Goal: Information Seeking & Learning: Check status

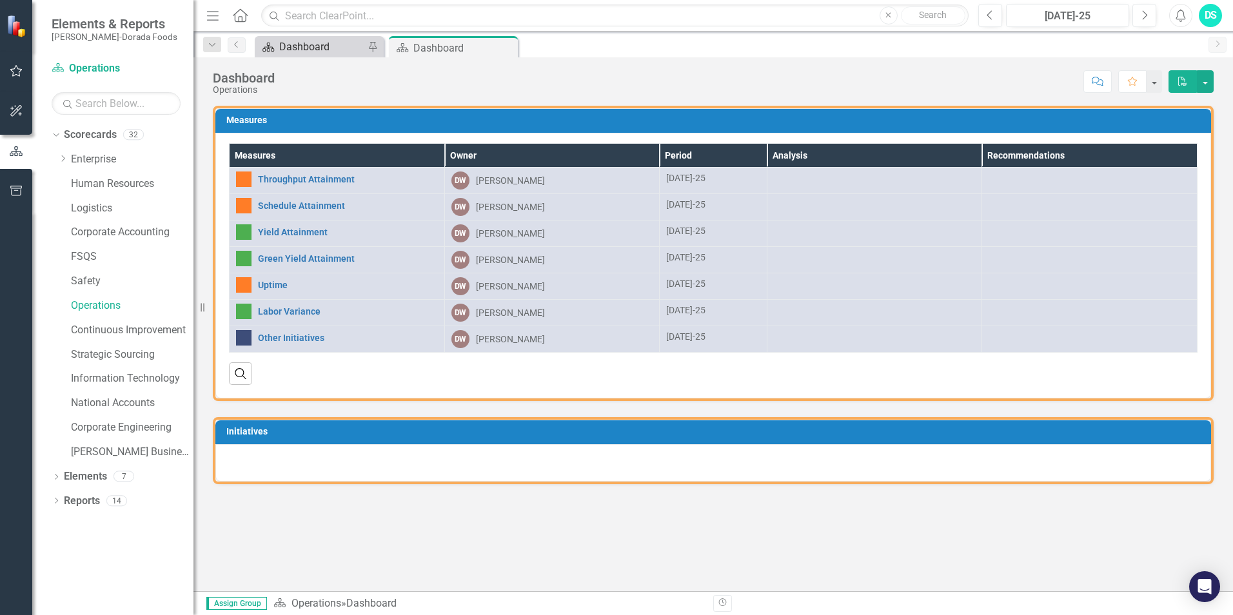
click at [313, 39] on div "Dashboard" at bounding box center [321, 47] width 85 height 16
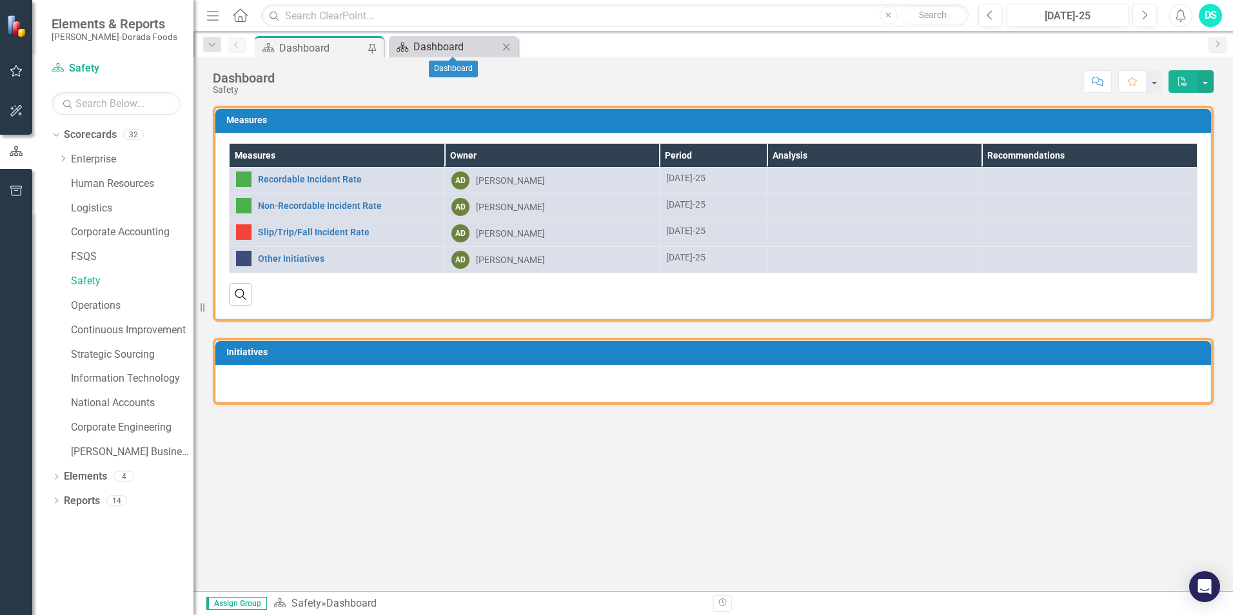
click at [421, 47] on div "Dashboard" at bounding box center [455, 47] width 85 height 16
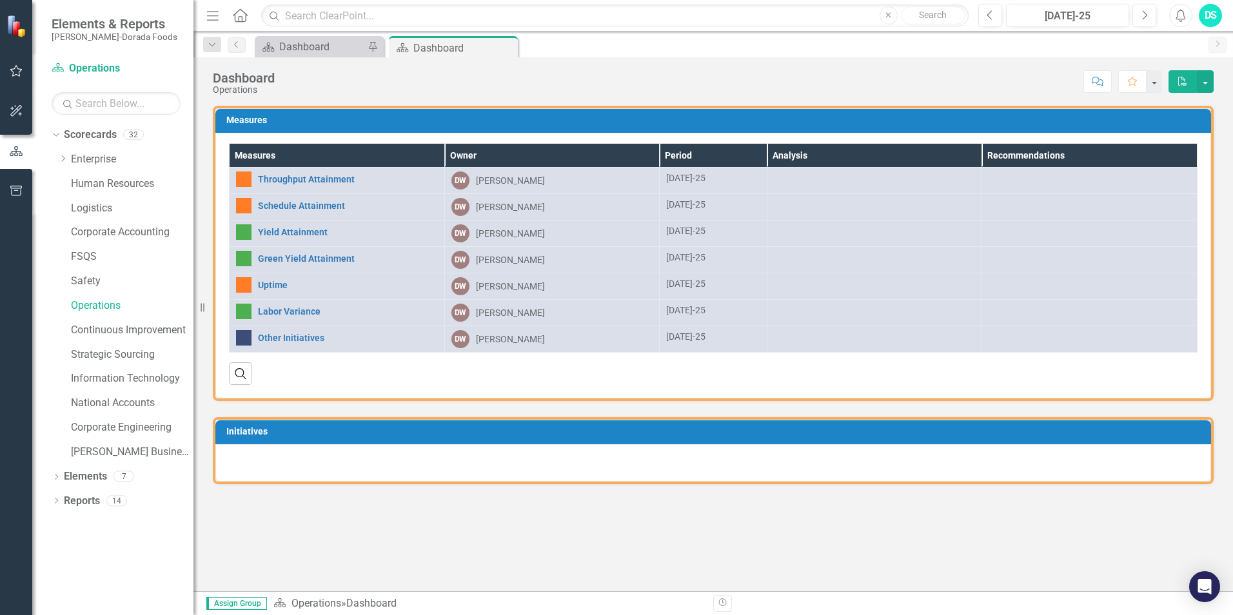
click at [332, 173] on div "Throughput Attainment" at bounding box center [337, 179] width 202 height 15
click at [327, 177] on link "Throughput Attainment" at bounding box center [348, 180] width 180 height 10
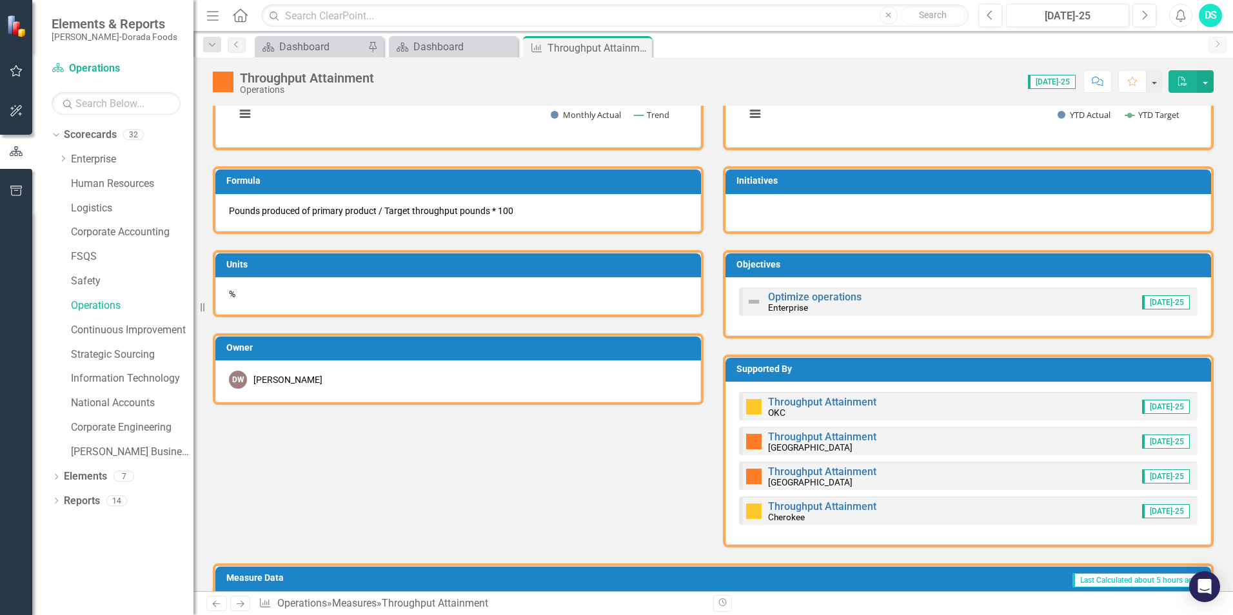
scroll to position [581, 0]
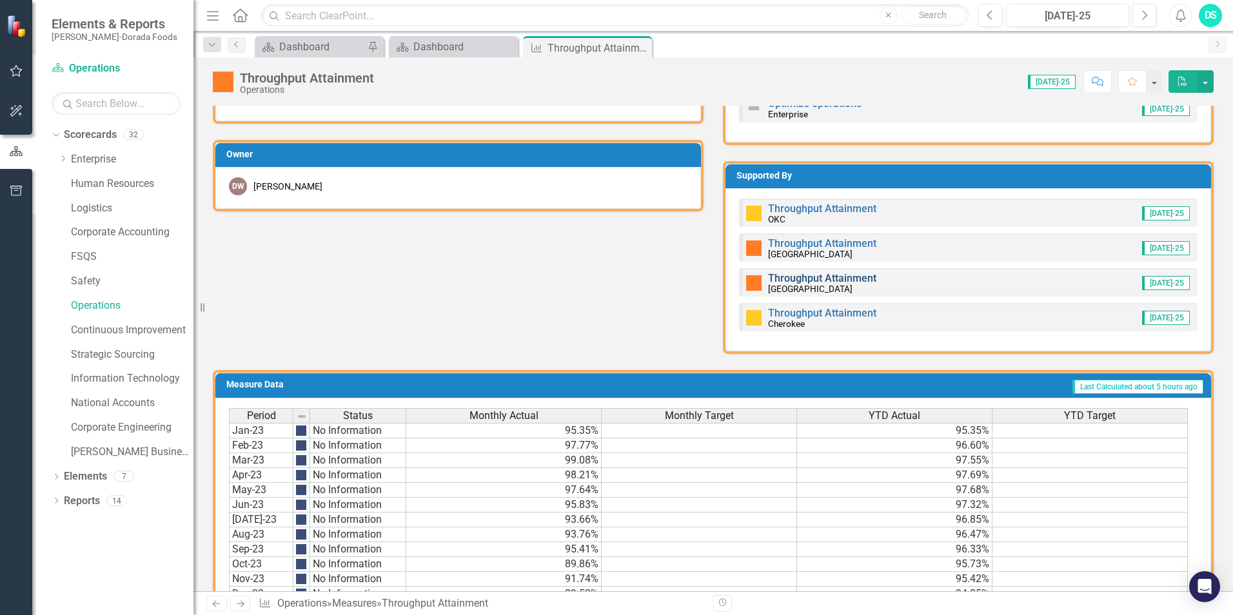
click at [836, 277] on link "Throughput Attainment" at bounding box center [822, 278] width 108 height 12
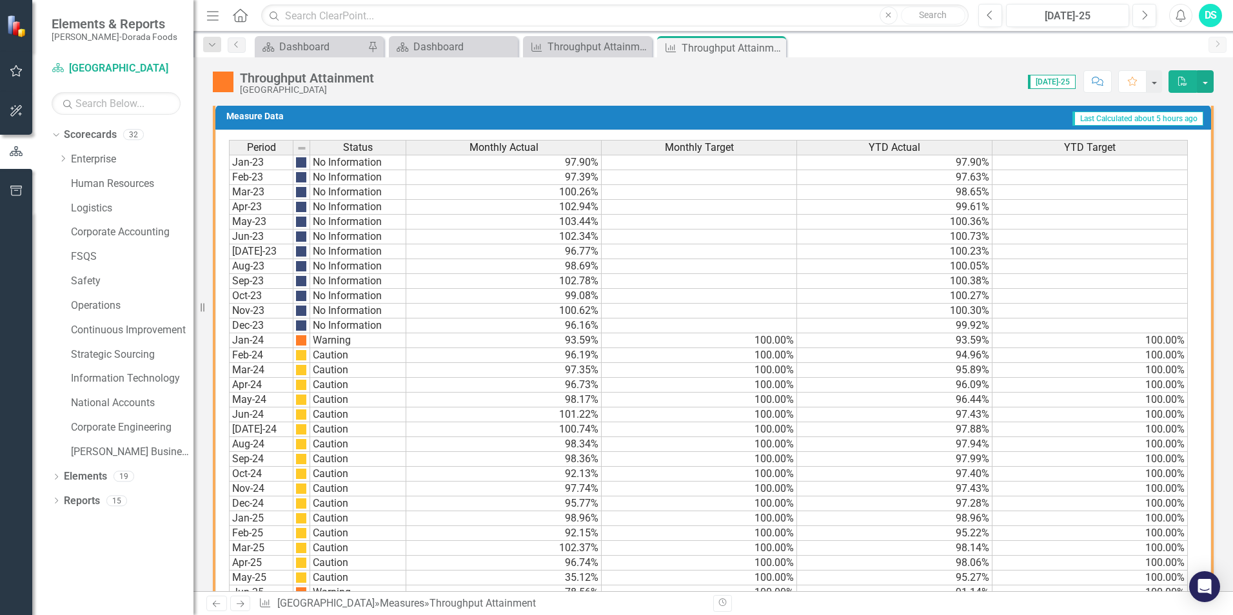
scroll to position [688, 0]
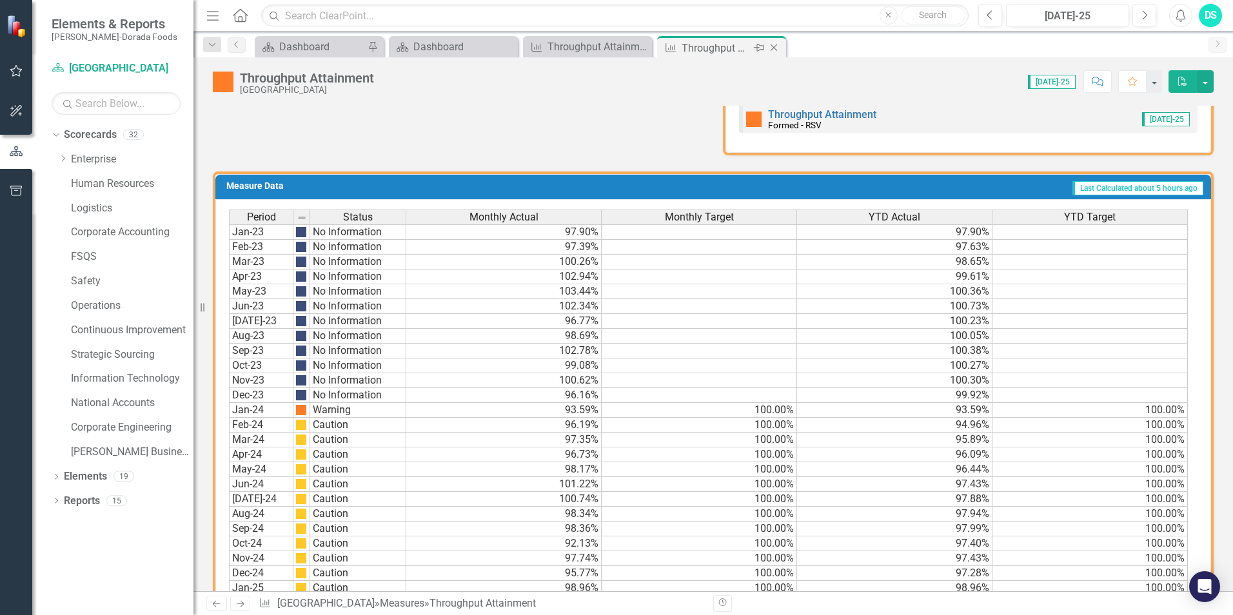
click at [776, 52] on icon "Close" at bounding box center [774, 48] width 13 height 10
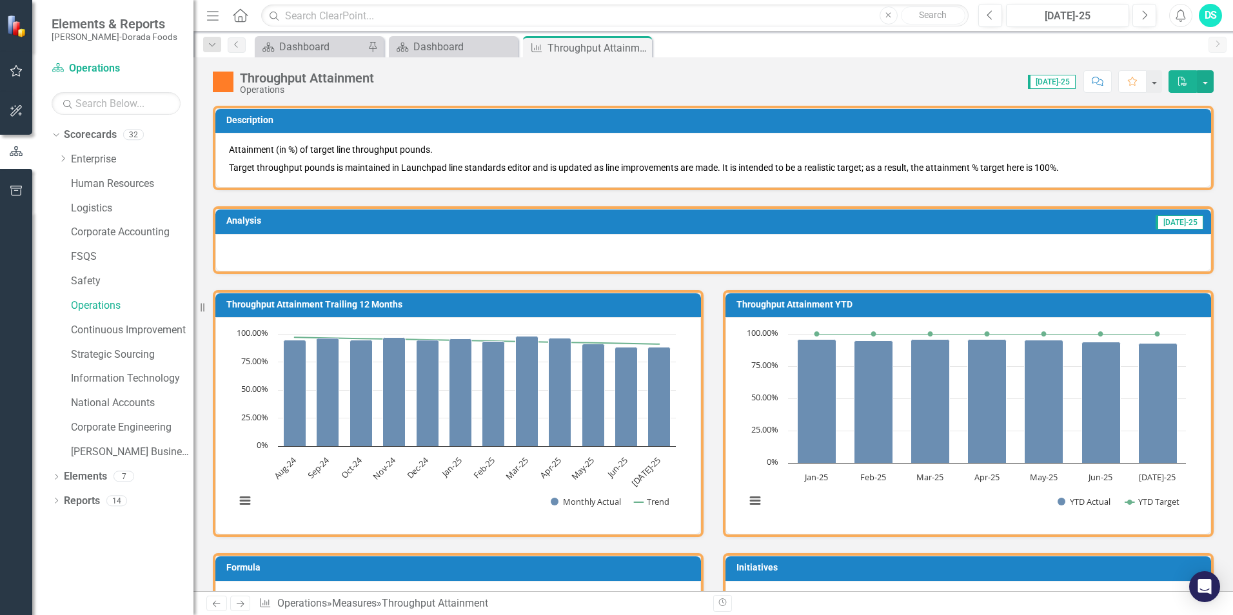
scroll to position [258, 0]
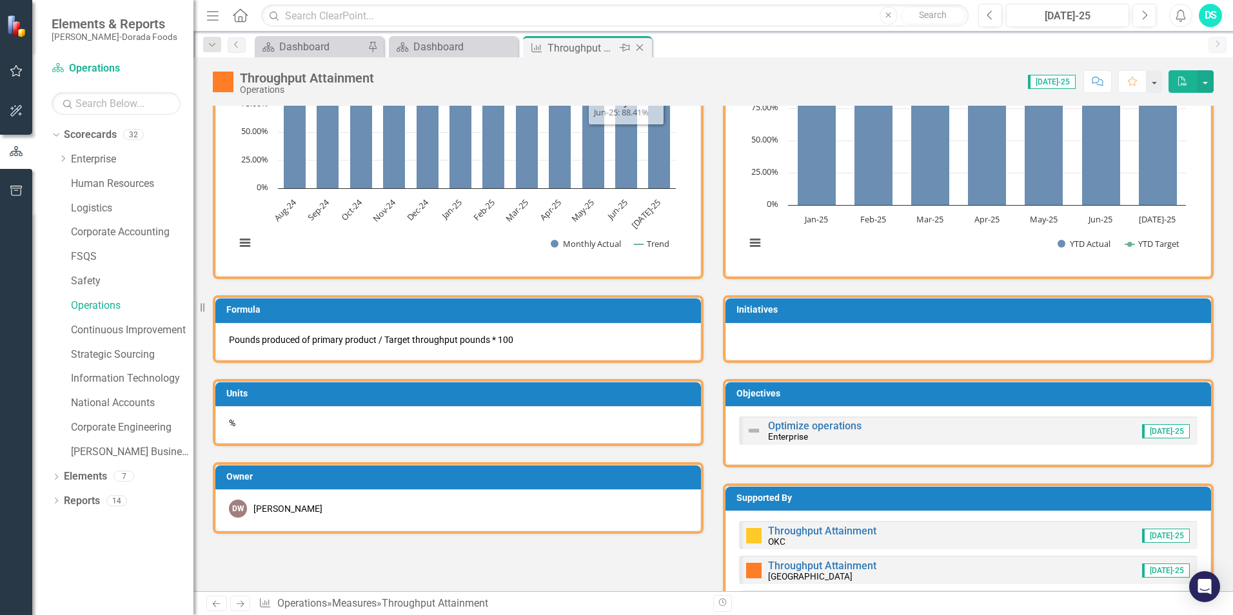
click at [641, 49] on icon at bounding box center [640, 48] width 7 height 7
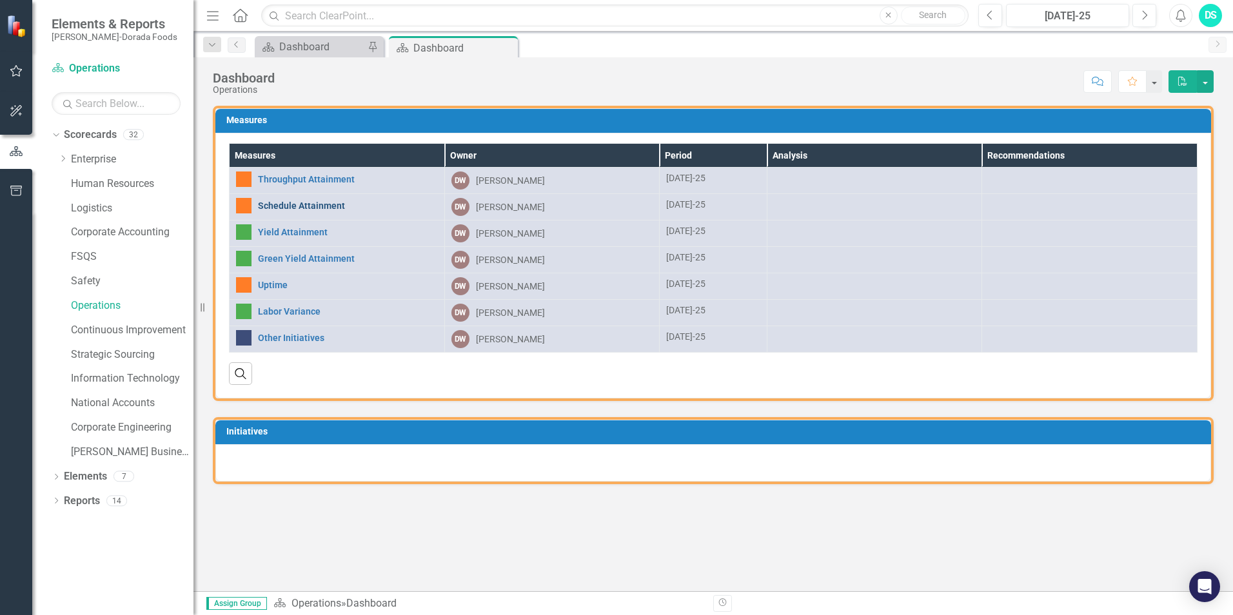
click at [303, 204] on link "Schedule Attainment" at bounding box center [348, 206] width 180 height 10
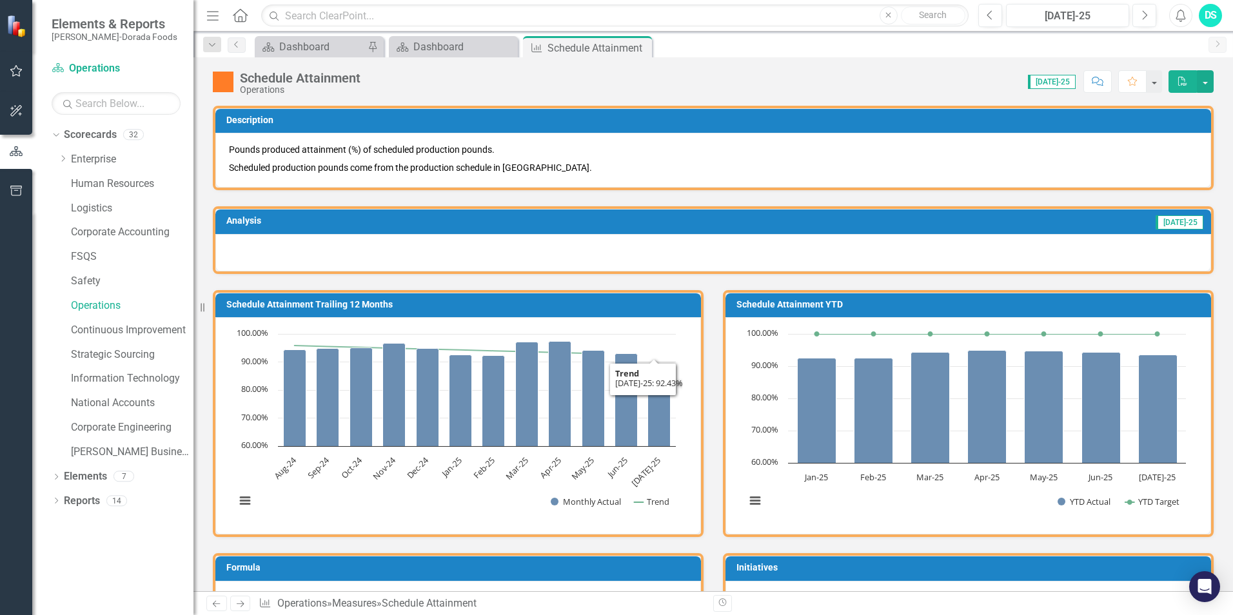
scroll to position [387, 0]
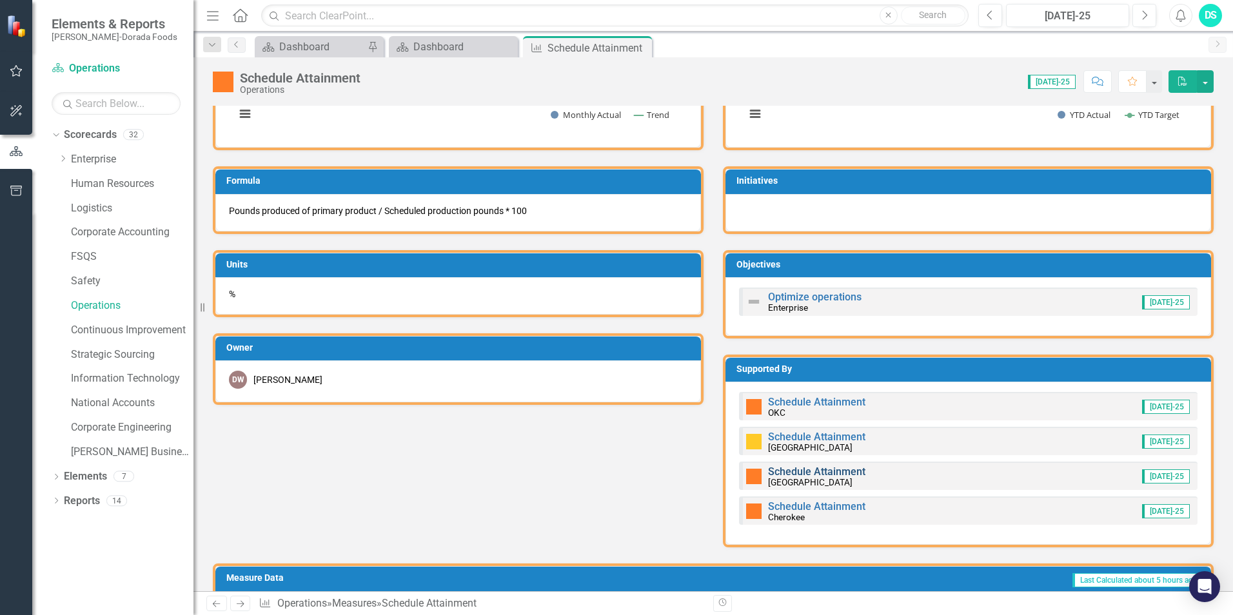
click at [793, 473] on link "Schedule Attainment" at bounding box center [816, 472] width 97 height 12
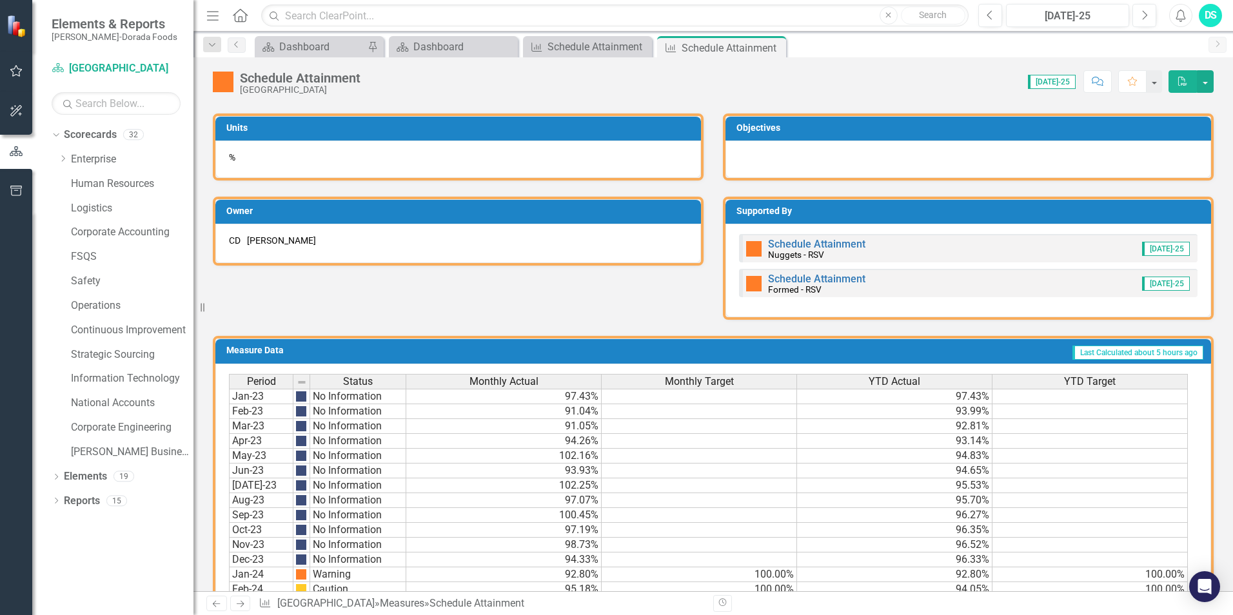
scroll to position [366, 0]
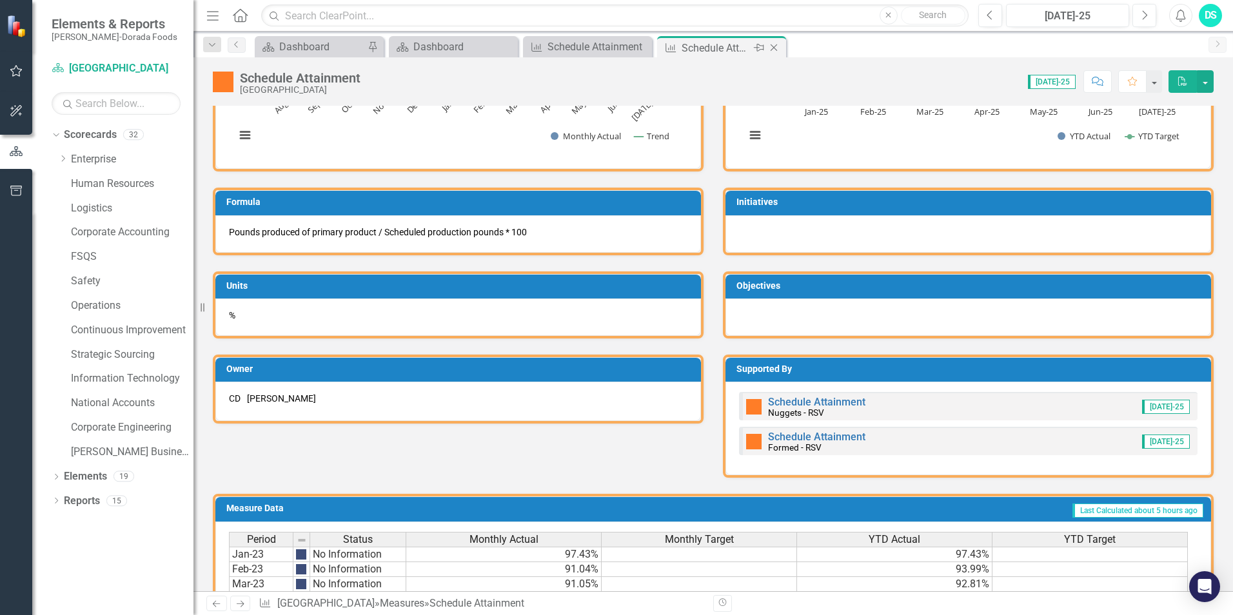
click at [777, 49] on icon "Close" at bounding box center [774, 48] width 13 height 10
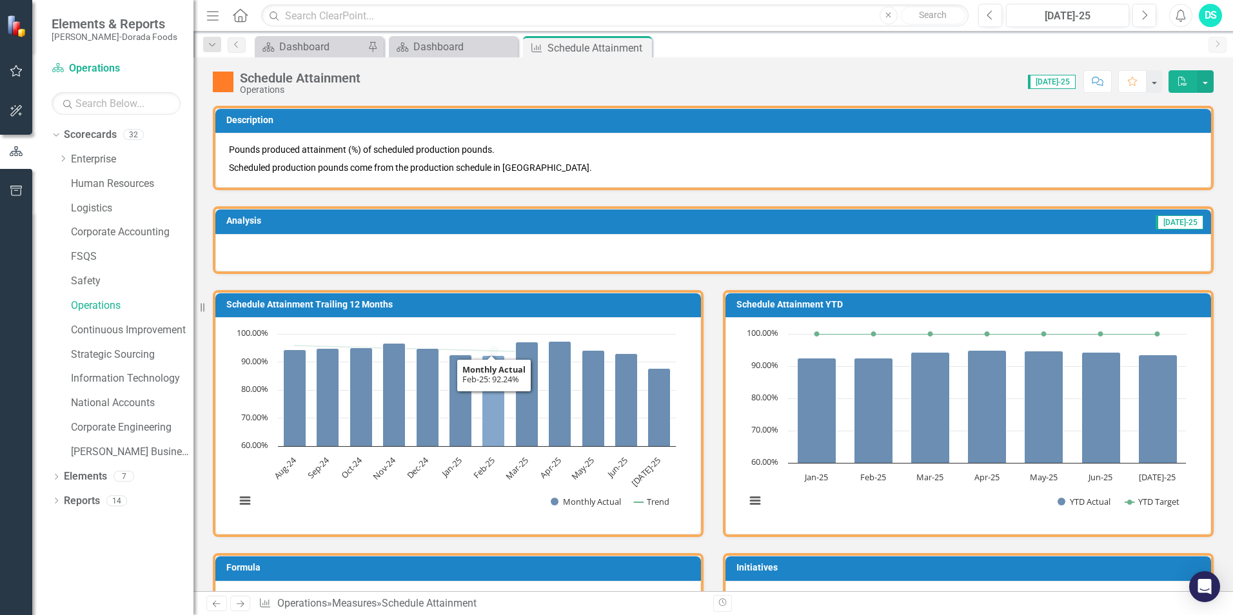
scroll to position [387, 0]
